Goal: Task Accomplishment & Management: Complete application form

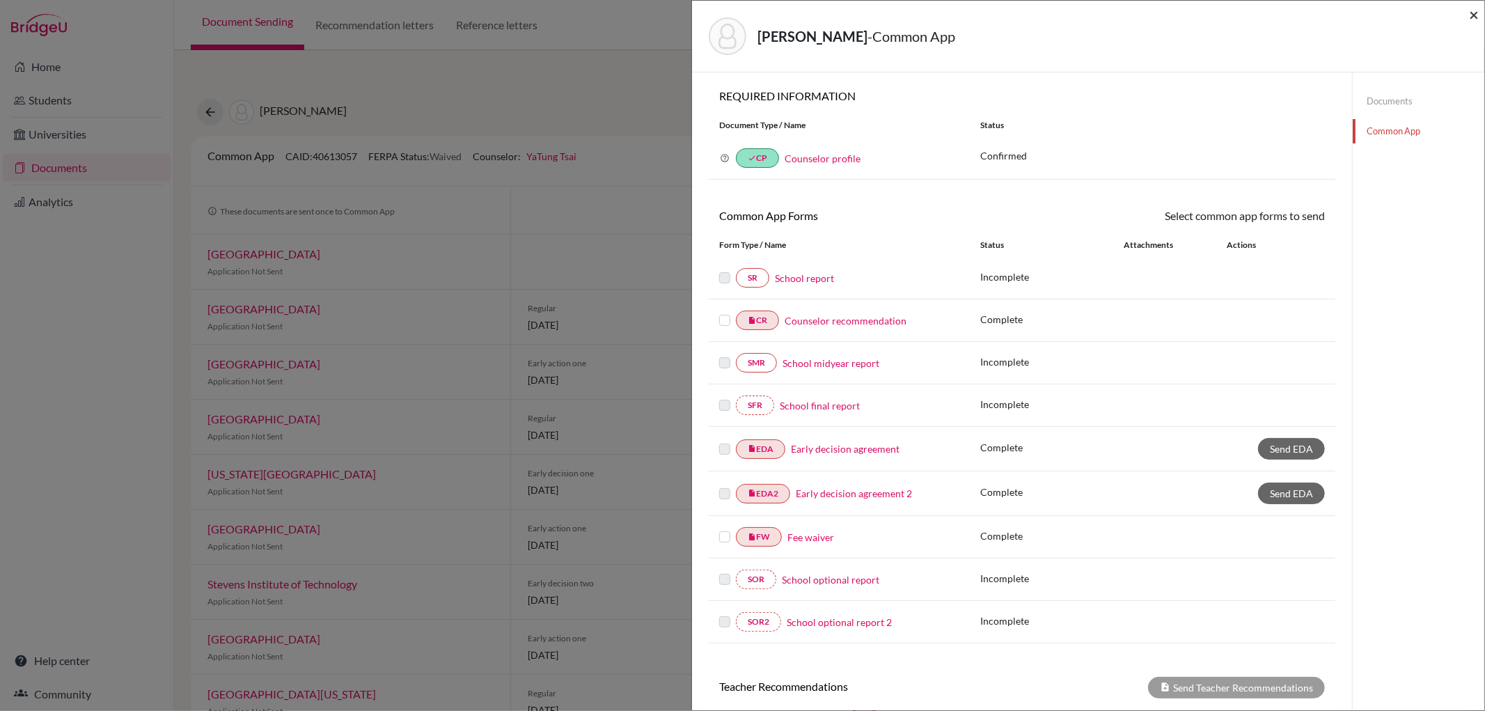
click at [1472, 12] on span "×" at bounding box center [1474, 14] width 10 height 20
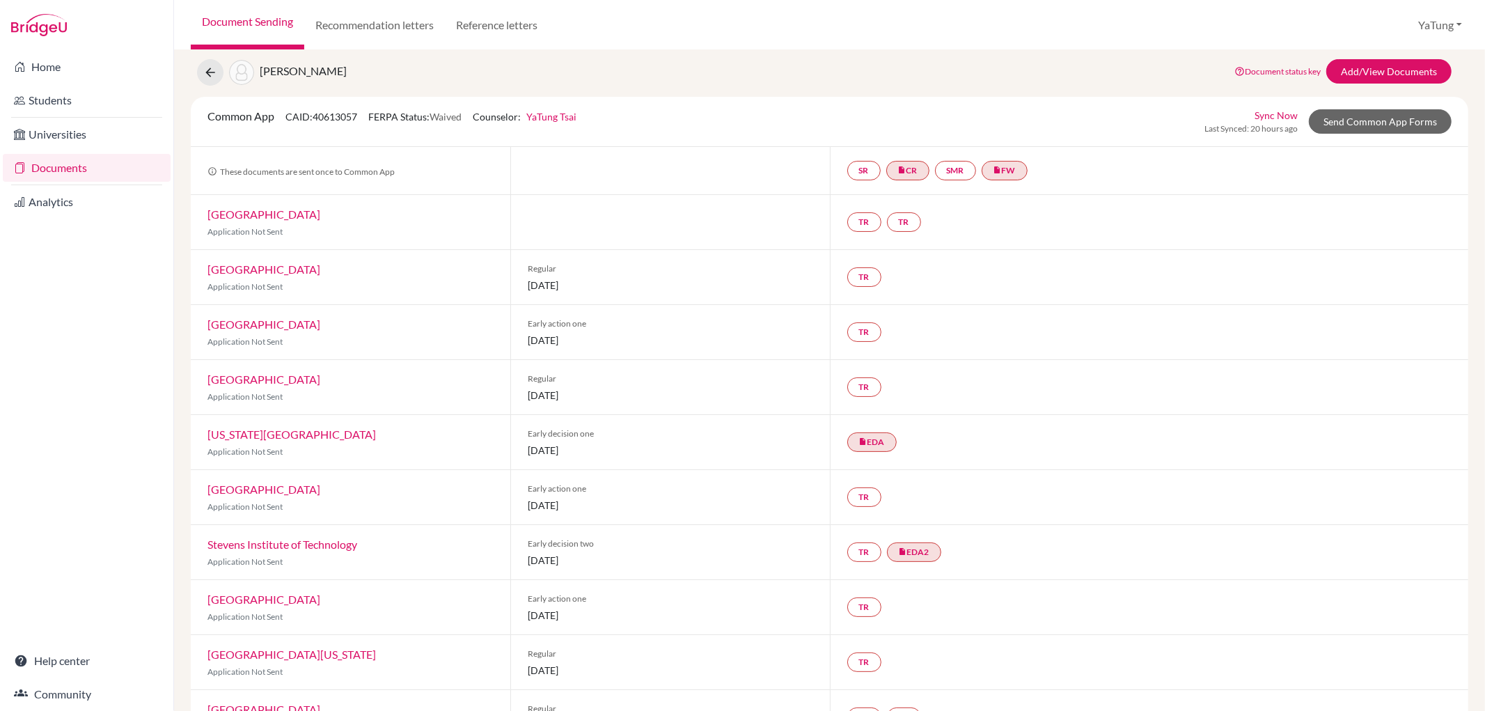
scroll to position [77, 0]
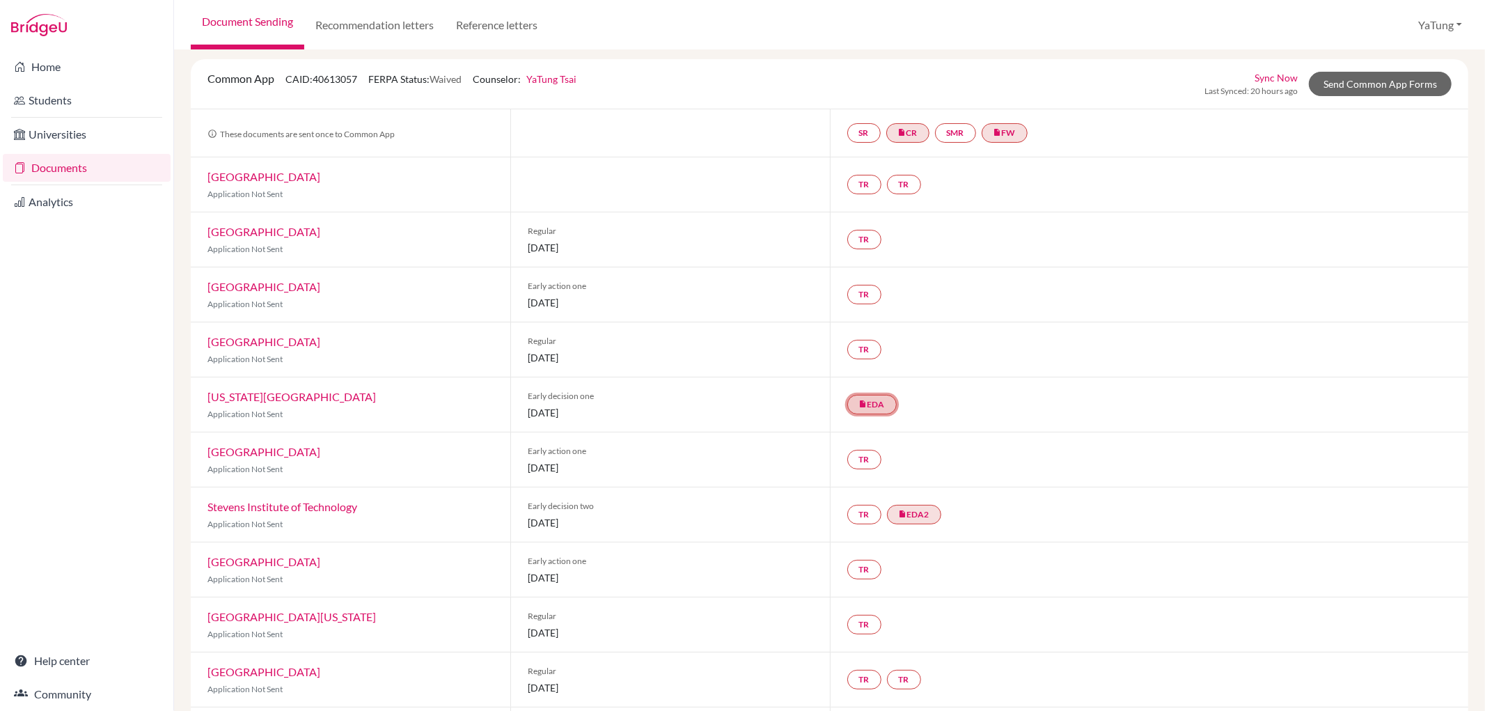
click at [860, 404] on icon "insert_drive_file" at bounding box center [863, 404] width 8 height 8
click at [938, 444] on div "TR" at bounding box center [1149, 459] width 639 height 54
click at [851, 459] on link "TR" at bounding box center [864, 459] width 34 height 19
click at [864, 407] on h3 "Teacher recommendation" at bounding box center [863, 406] width 138 height 25
click at [877, 416] on h3 "Teacher recommendation" at bounding box center [863, 406] width 138 height 25
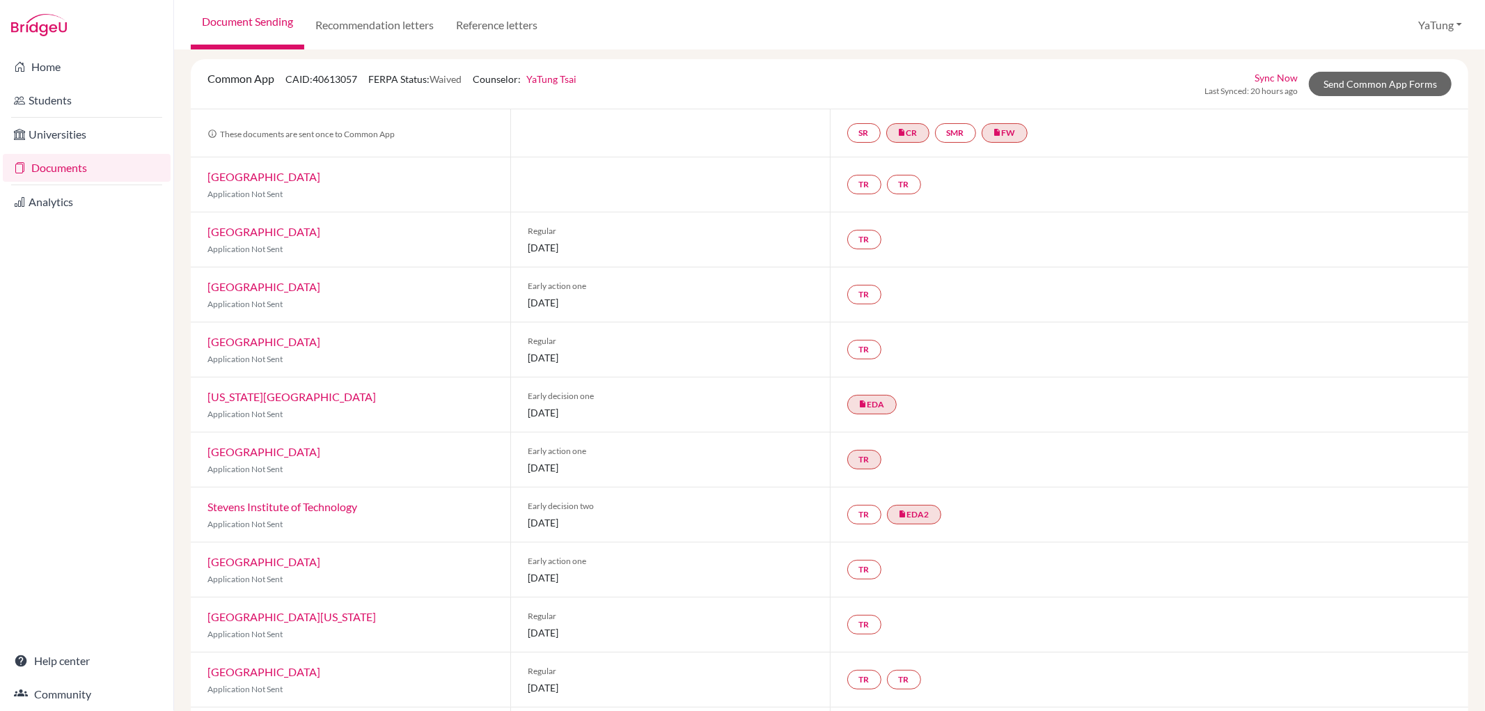
click at [1366, 153] on div "SR insert_drive_file CR SMR insert_drive_file FW" at bounding box center [1149, 132] width 639 height 47
click at [1360, 79] on link "Send Common App Forms" at bounding box center [1380, 84] width 143 height 24
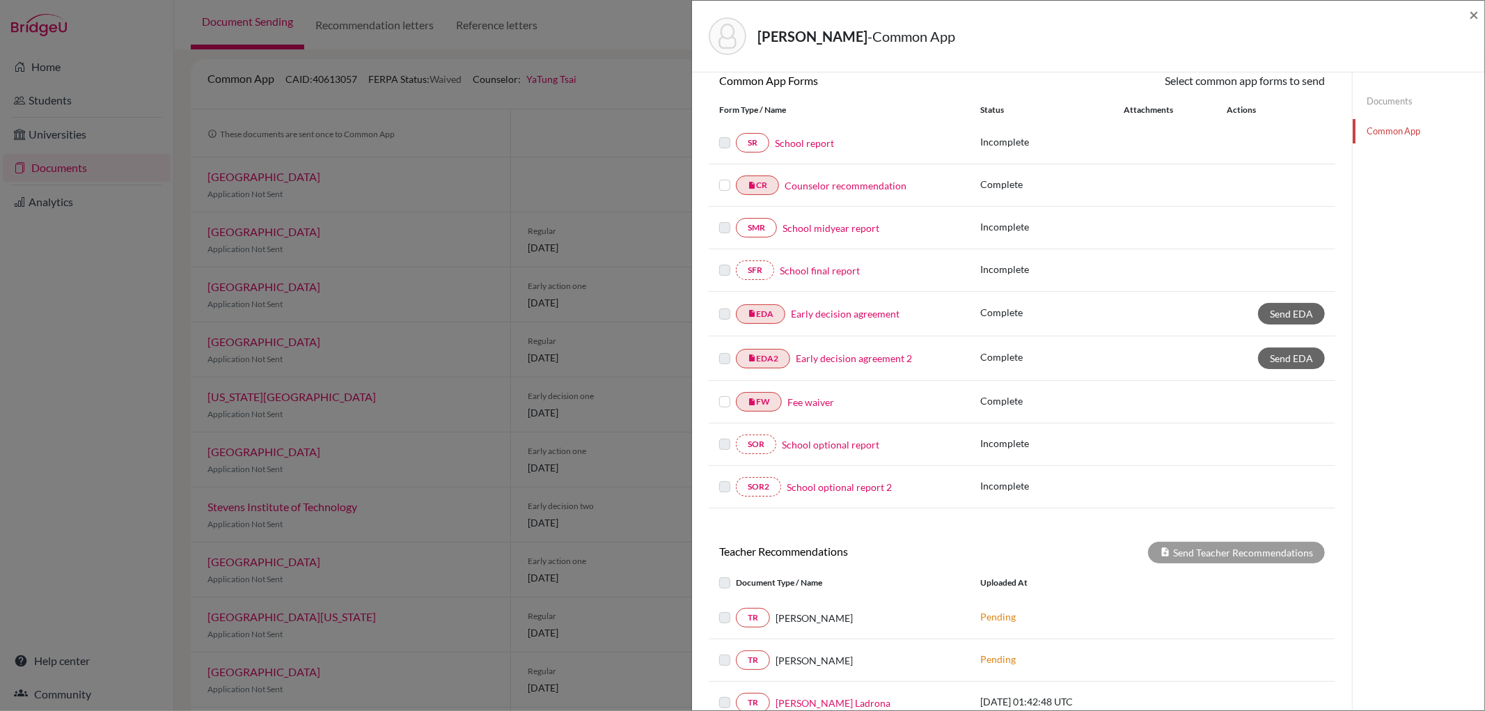
scroll to position [301, 0]
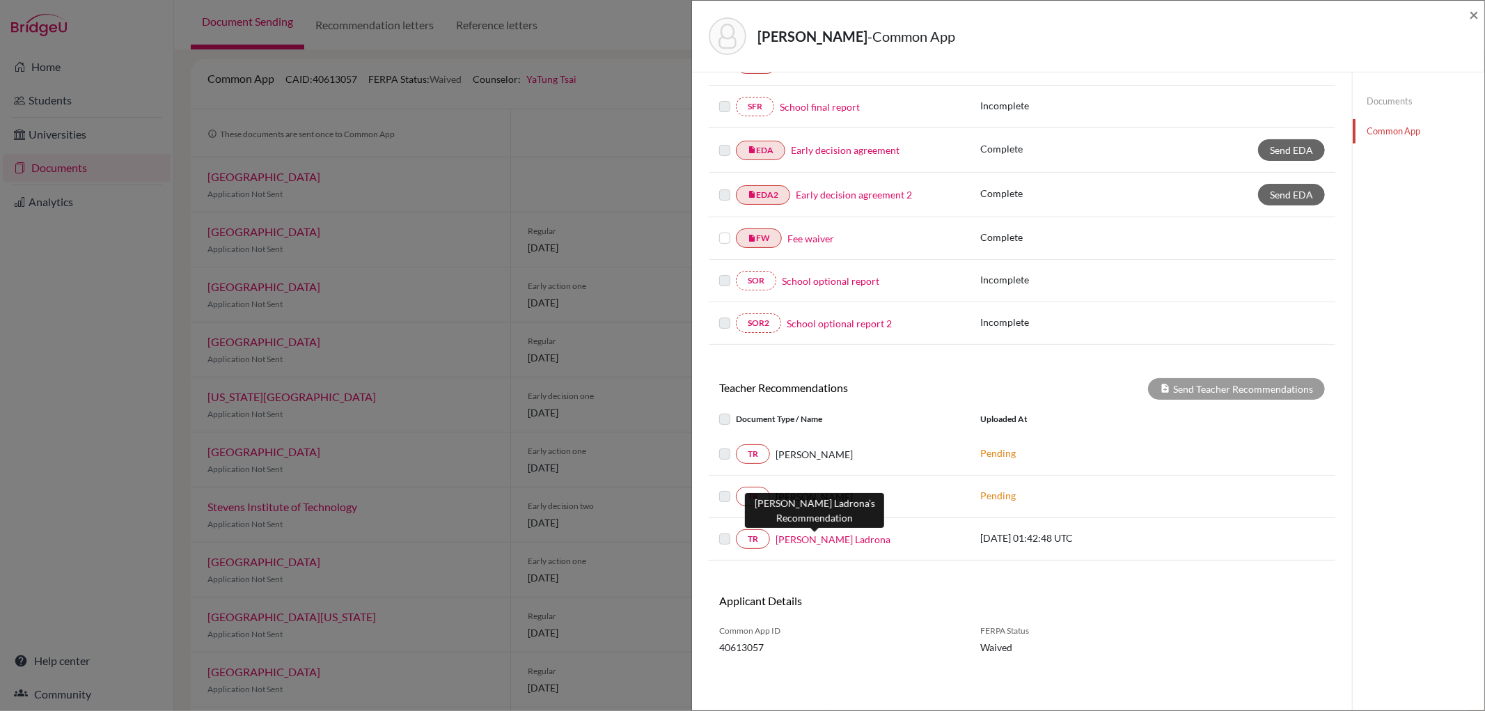
click at [806, 543] on link "[PERSON_NAME] Ladrona" at bounding box center [832, 539] width 115 height 15
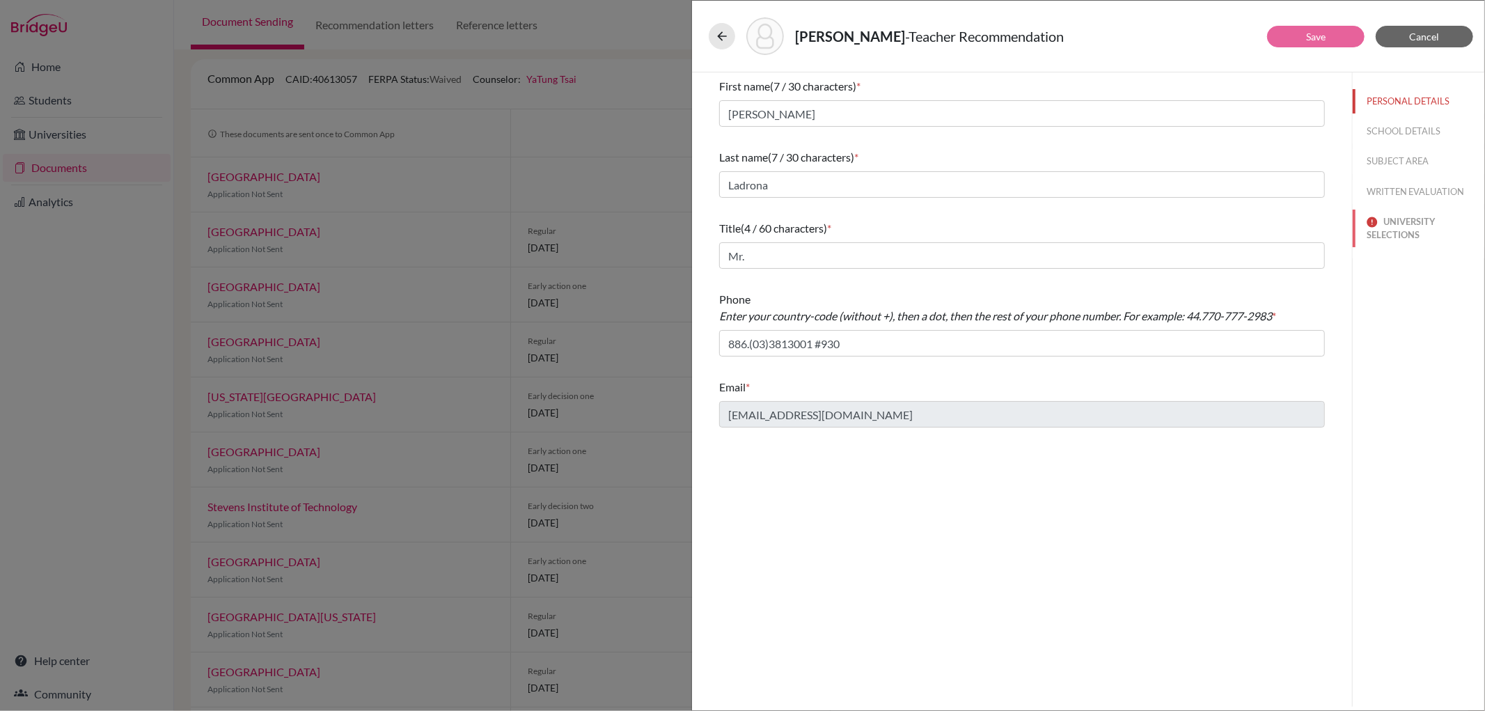
click at [1384, 230] on button "UNIVERSITY SELECTIONS" at bounding box center [1419, 229] width 132 height 38
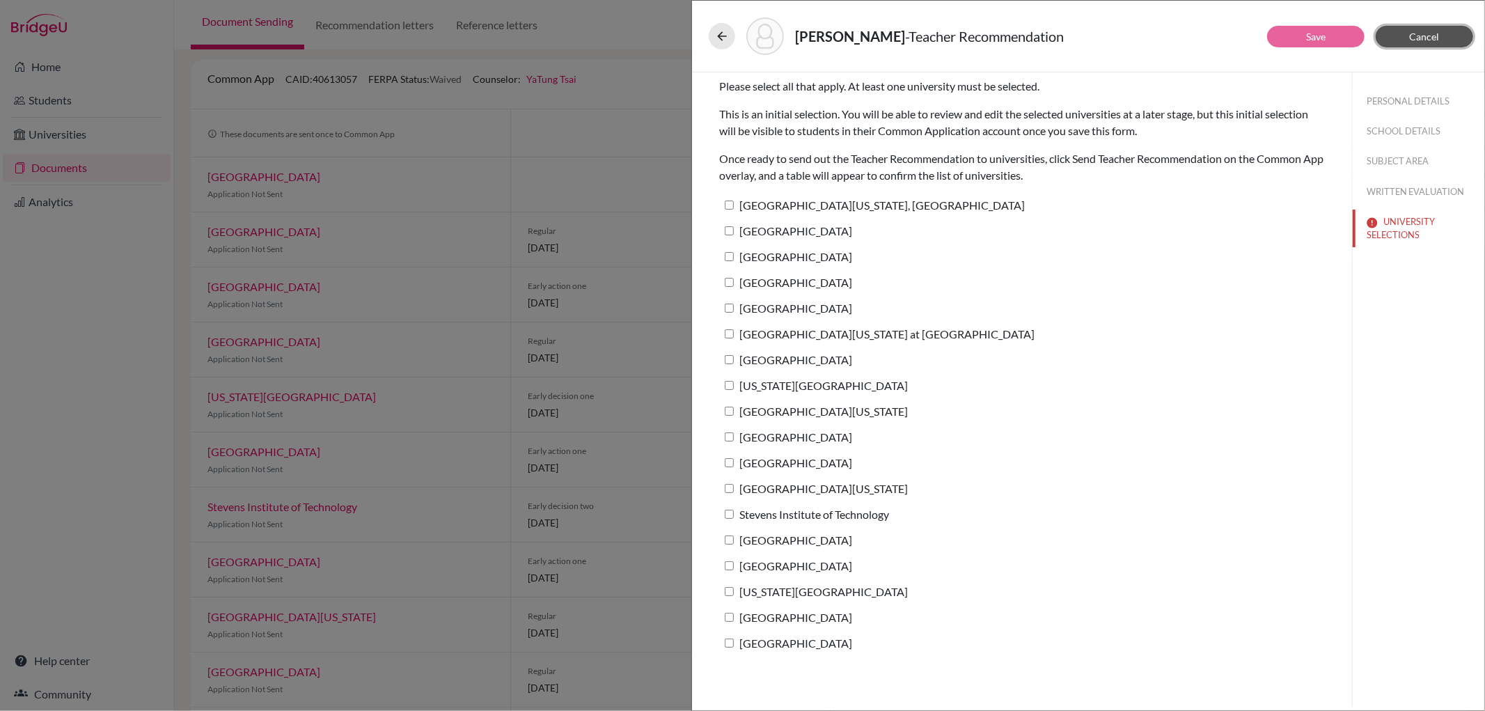
click at [1419, 40] on span "Cancel" at bounding box center [1425, 37] width 30 height 12
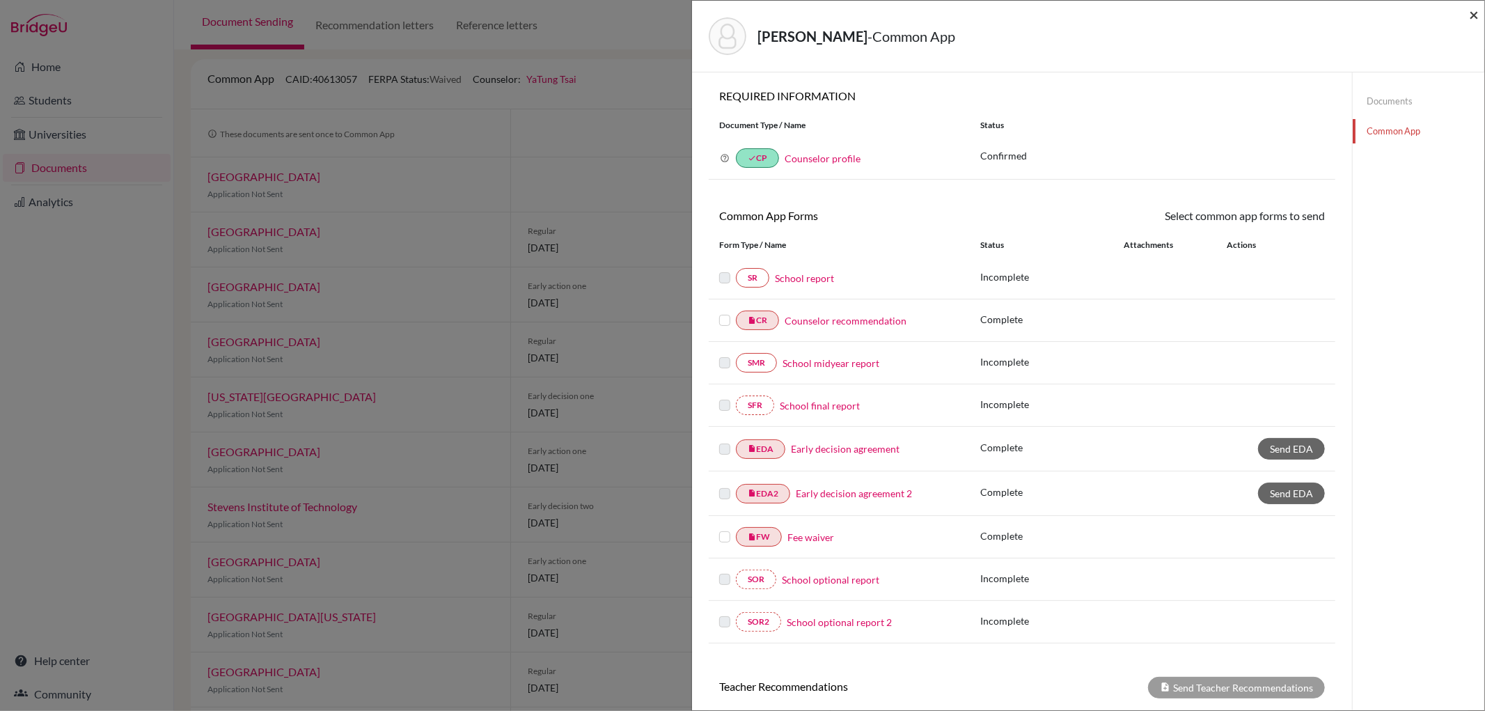
click at [1470, 12] on span "×" at bounding box center [1474, 14] width 10 height 20
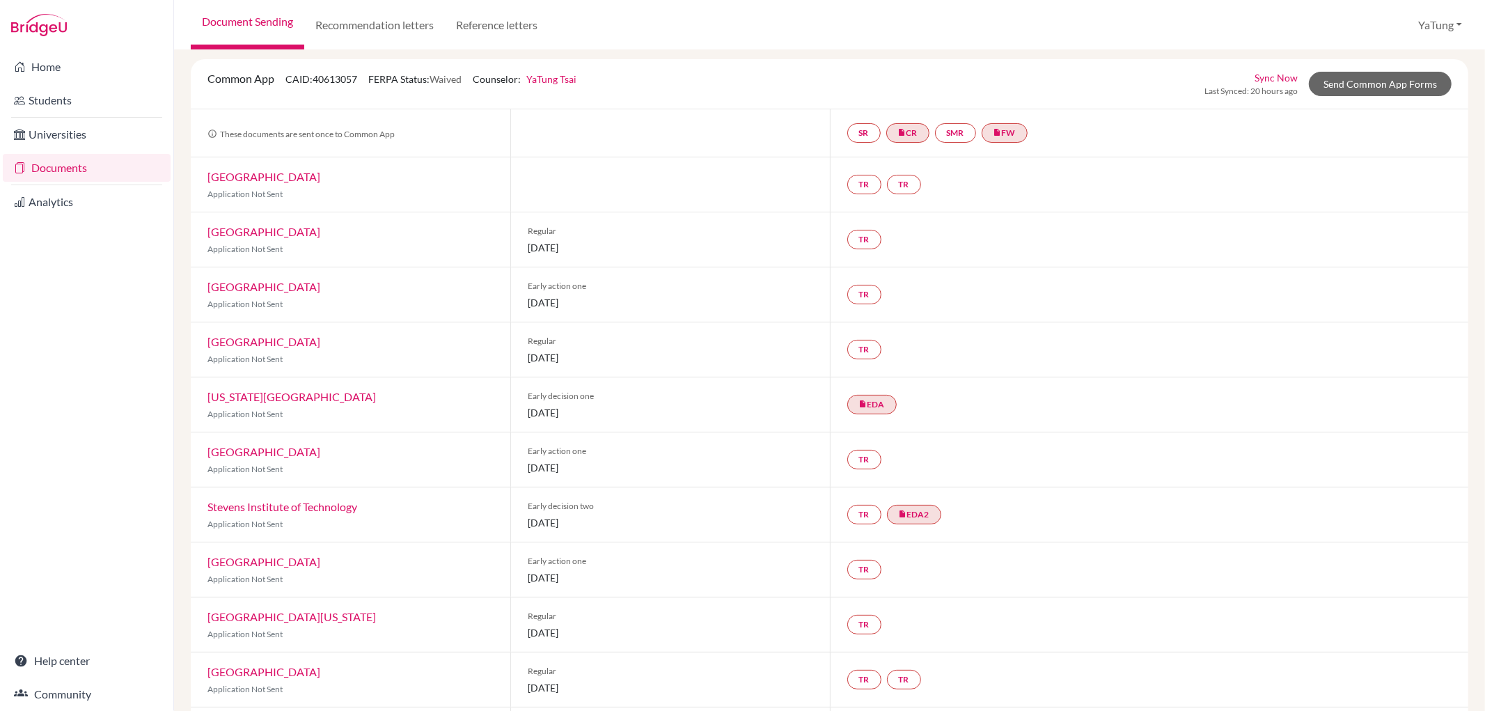
drag, startPoint x: 910, startPoint y: 533, endPoint x: 495, endPoint y: 741, distance: 463.8
